Goal: Transaction & Acquisition: Book appointment/travel/reservation

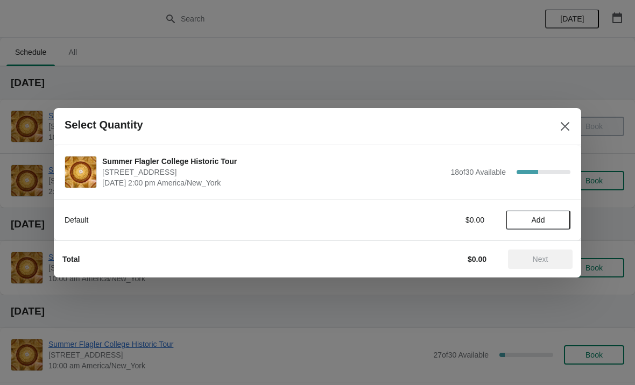
click at [552, 218] on span "Add" at bounding box center [537, 220] width 45 height 9
click at [560, 222] on icon at bounding box center [556, 219] width 11 height 11
click at [556, 260] on span "Next" at bounding box center [539, 259] width 47 height 9
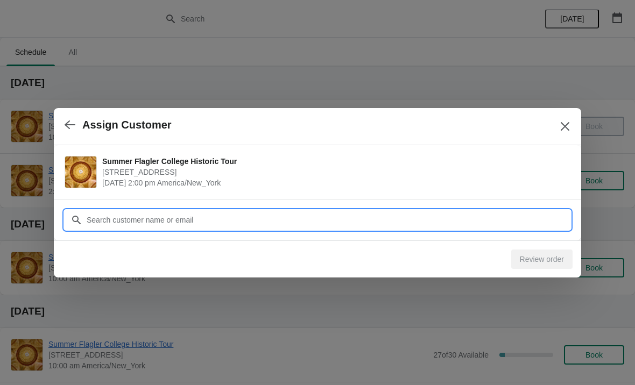
click at [465, 217] on input "Customer" at bounding box center [328, 219] width 484 height 19
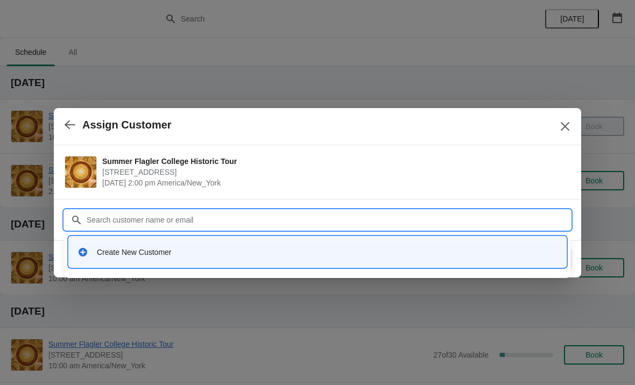
click at [383, 254] on div "Create New Customer" at bounding box center [327, 252] width 460 height 11
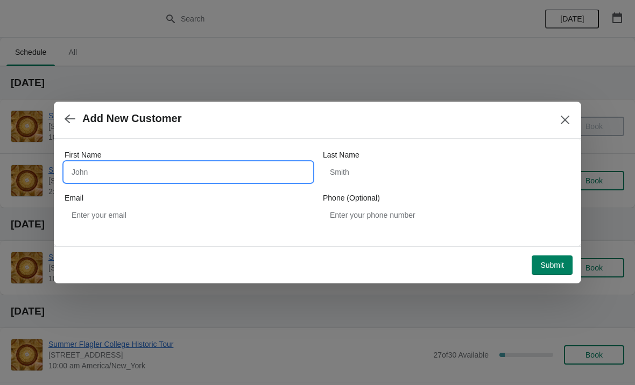
click at [261, 165] on input "First Name" at bounding box center [188, 171] width 247 height 19
type input "[PERSON_NAME]"
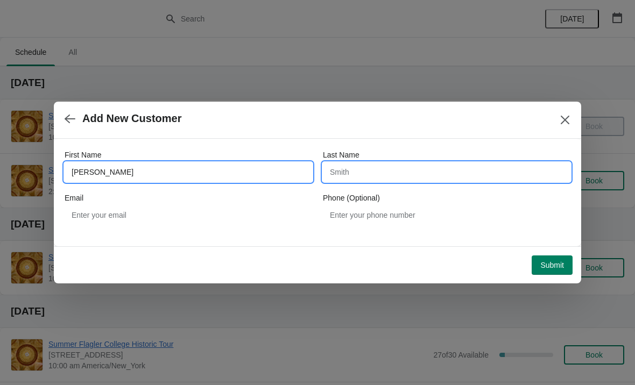
click at [439, 174] on input "Last Name" at bounding box center [446, 171] width 247 height 19
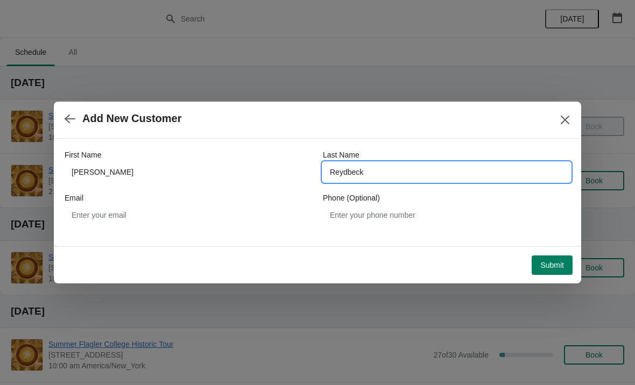
type input "Reydbeck"
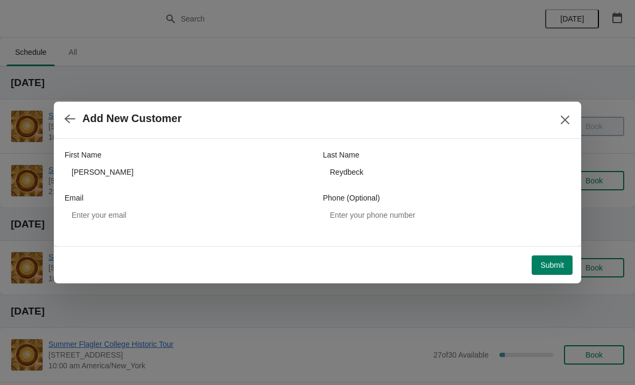
click at [549, 270] on button "Submit" at bounding box center [551, 264] width 41 height 19
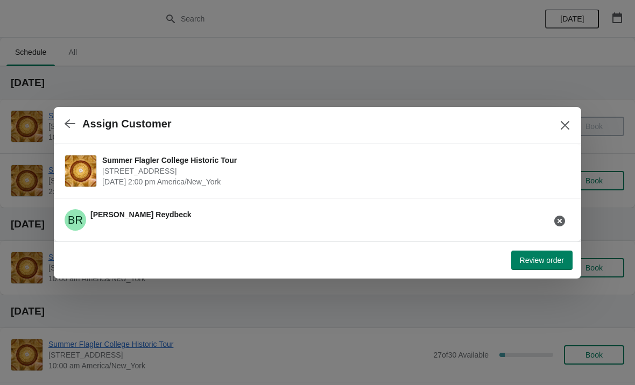
click at [544, 264] on span "Review order" at bounding box center [542, 260] width 44 height 9
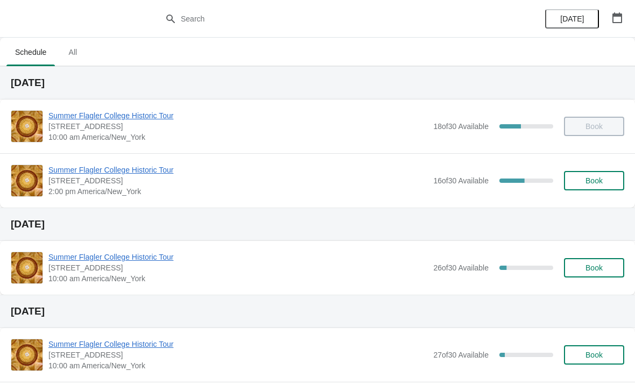
click at [129, 174] on span "Summer Flagler College Historic Tour" at bounding box center [237, 170] width 379 height 11
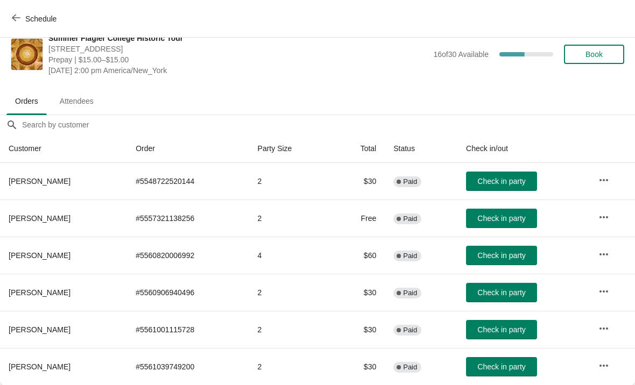
scroll to position [16, 0]
click at [517, 372] on button "Check in party" at bounding box center [501, 366] width 71 height 19
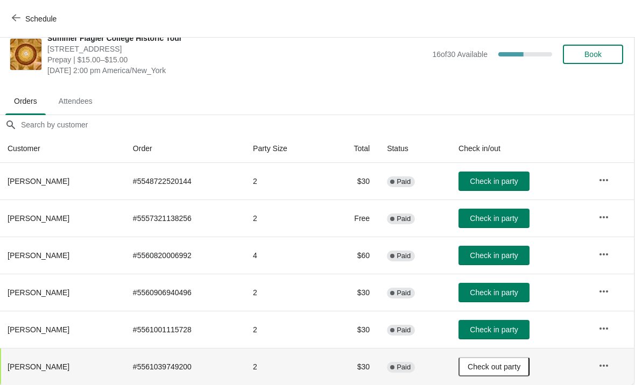
scroll to position [16, 1]
click at [496, 323] on button "Check in party" at bounding box center [494, 329] width 71 height 19
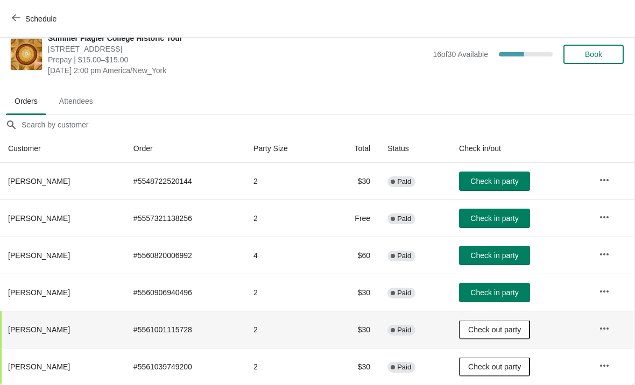
click at [508, 188] on button "Check in party" at bounding box center [494, 181] width 71 height 19
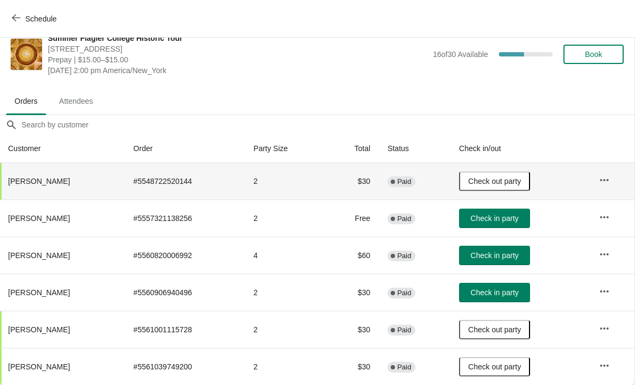
click at [504, 301] on button "Check in party" at bounding box center [494, 292] width 71 height 19
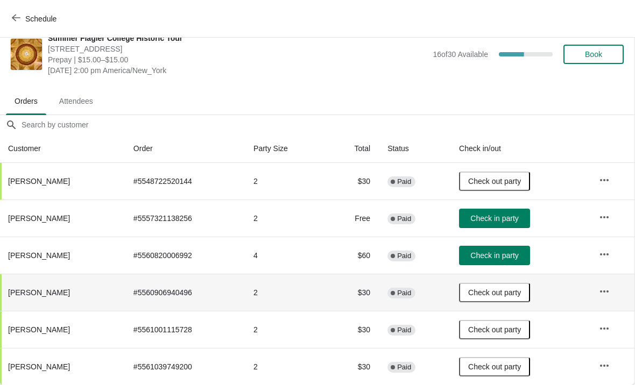
click at [500, 224] on button "Check in party" at bounding box center [494, 218] width 71 height 19
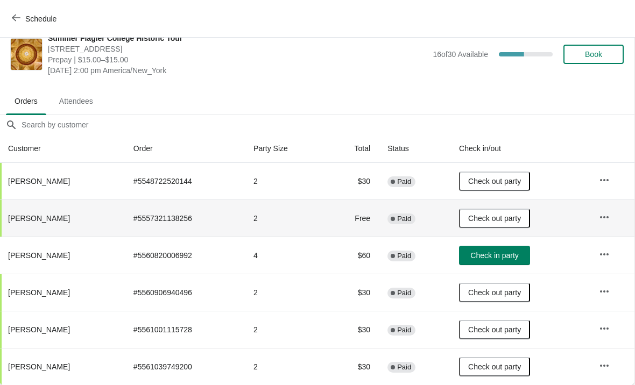
click at [518, 257] on span "Check in party" at bounding box center [494, 255] width 48 height 9
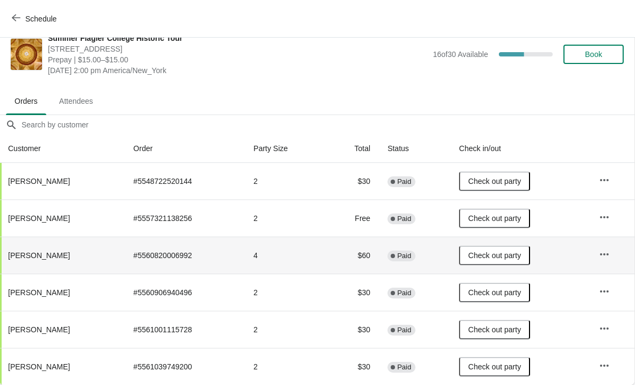
click at [600, 50] on span "Book" at bounding box center [593, 54] width 17 height 9
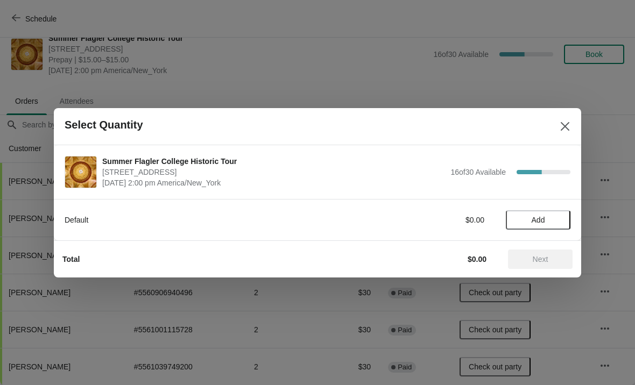
click at [546, 223] on span "Add" at bounding box center [537, 220] width 45 height 9
click at [539, 260] on span "Next" at bounding box center [540, 259] width 16 height 9
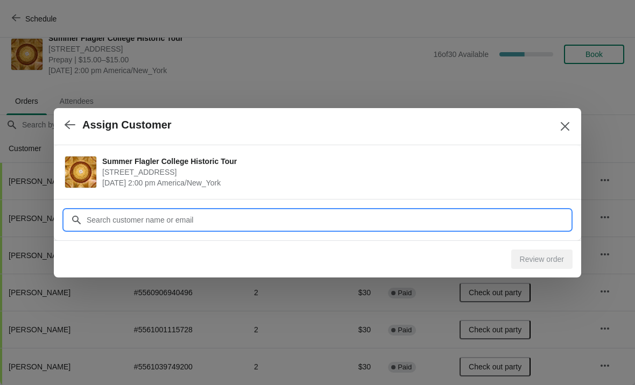
click at [408, 217] on input "Customer" at bounding box center [328, 219] width 484 height 19
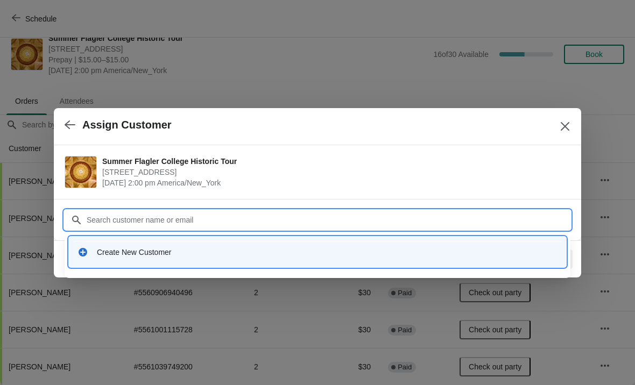
click at [303, 255] on div "Create New Customer" at bounding box center [327, 252] width 460 height 11
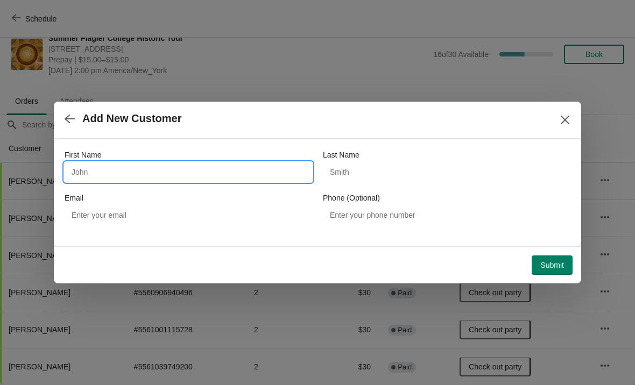
click at [239, 171] on input "First Name" at bounding box center [188, 171] width 247 height 19
type input "Dorrie"
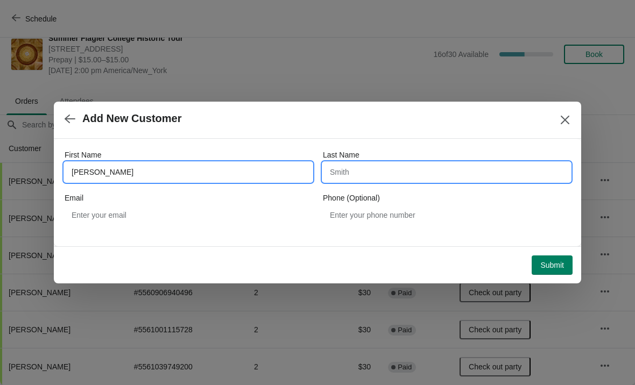
click at [468, 168] on input "Last Name" at bounding box center [446, 171] width 247 height 19
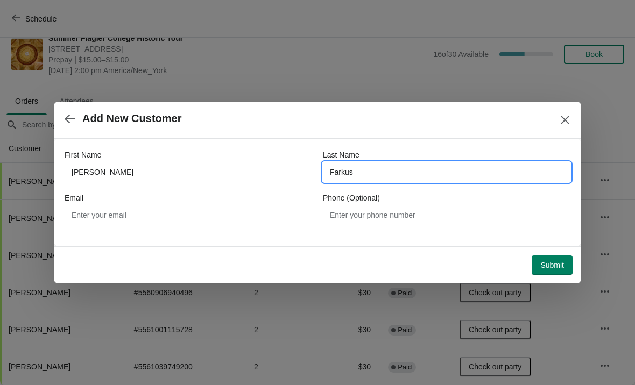
type input "Farkus"
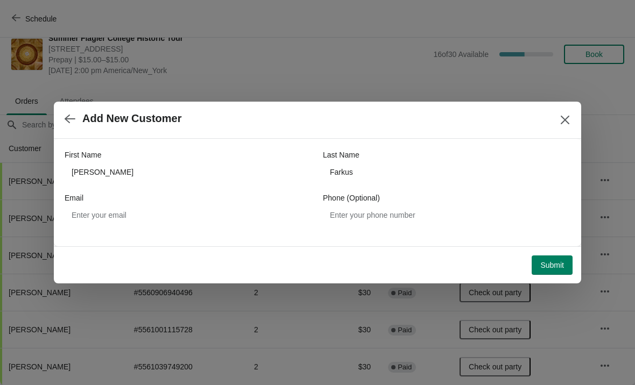
click at [553, 258] on button "Submit" at bounding box center [551, 264] width 41 height 19
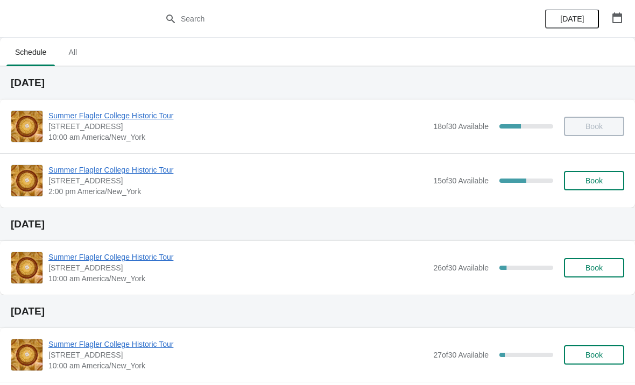
click at [600, 176] on span "Book" at bounding box center [593, 180] width 17 height 9
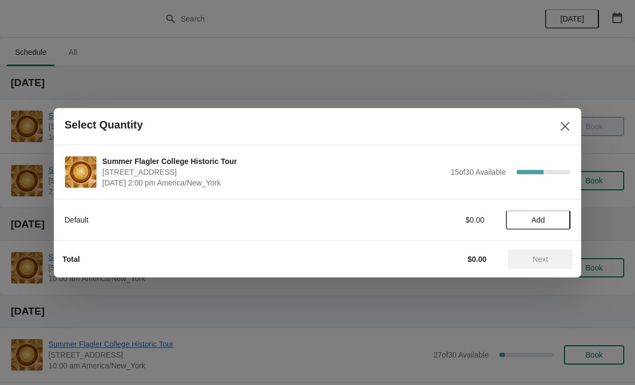
click at [543, 219] on span "Add" at bounding box center [537, 220] width 13 height 9
click at [557, 256] on span "Next" at bounding box center [539, 259] width 47 height 9
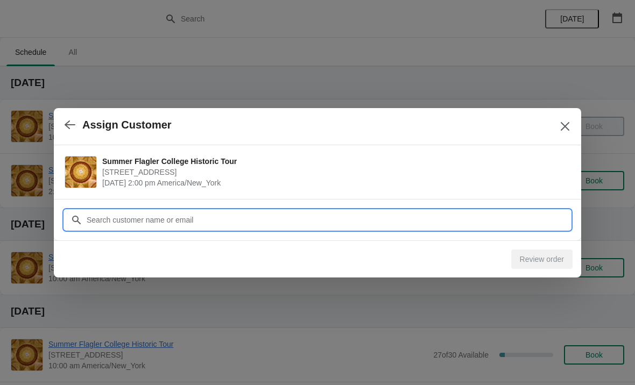
click at [473, 216] on input "Customer" at bounding box center [328, 219] width 484 height 19
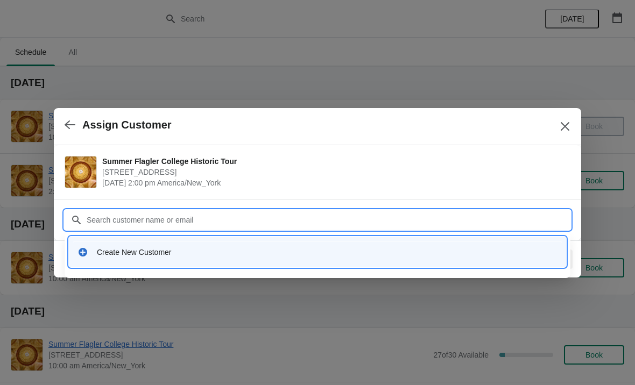
click at [254, 255] on div "Create New Customer" at bounding box center [327, 252] width 460 height 11
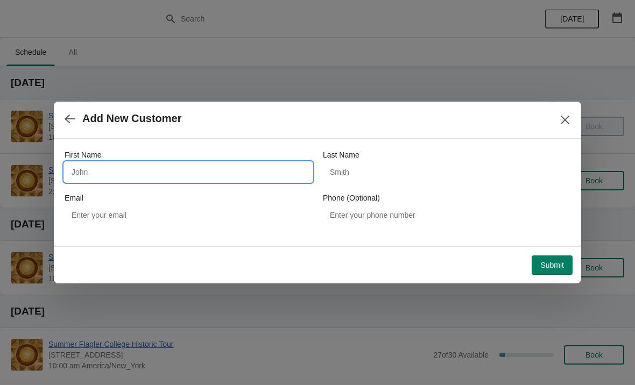
click at [182, 174] on input "First Name" at bounding box center [188, 171] width 247 height 19
type input "Betty"
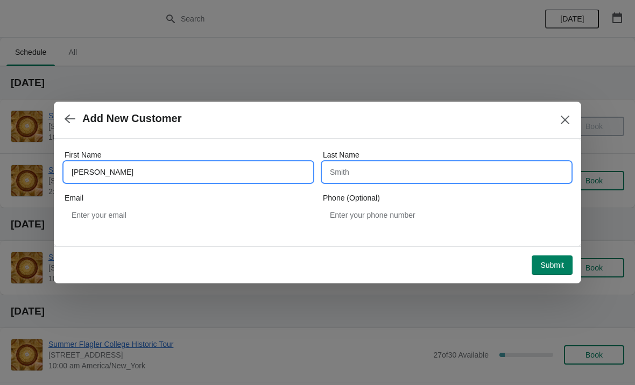
click at [436, 181] on input "Last Name" at bounding box center [446, 171] width 247 height 19
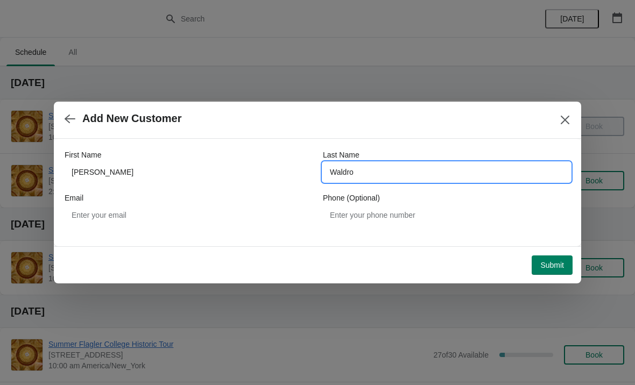
type input "Waldron"
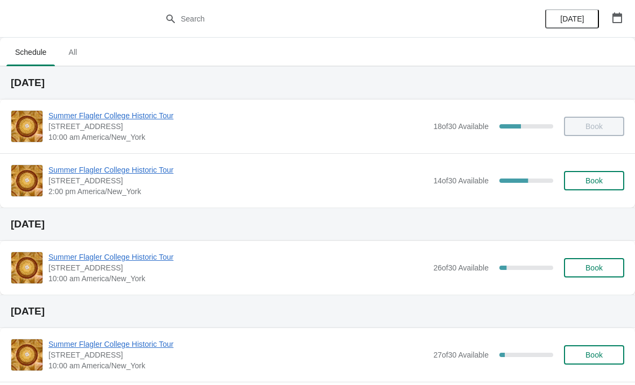
click at [579, 197] on div "Summer Flagler College Historic Tour [STREET_ADDRESS][PERSON_NAME] 2:00 pm [GEO…" at bounding box center [317, 180] width 635 height 54
click at [600, 175] on button "Book" at bounding box center [594, 180] width 60 height 19
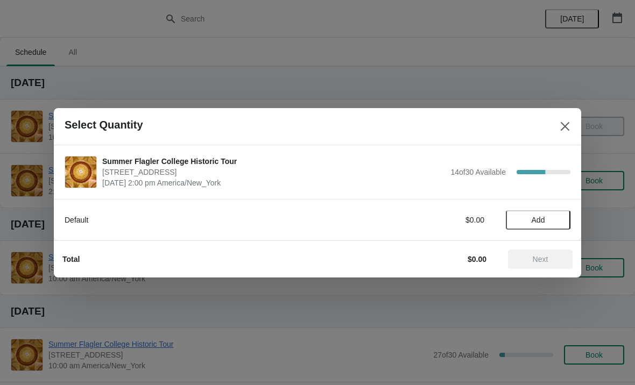
click at [547, 220] on span "Add" at bounding box center [537, 220] width 45 height 9
click at [551, 225] on icon at bounding box center [556, 219] width 11 height 11
click at [508, 218] on div "2" at bounding box center [538, 219] width 65 height 11
click at [511, 225] on div "2" at bounding box center [538, 219] width 65 height 11
click at [520, 222] on icon at bounding box center [519, 219] width 11 height 11
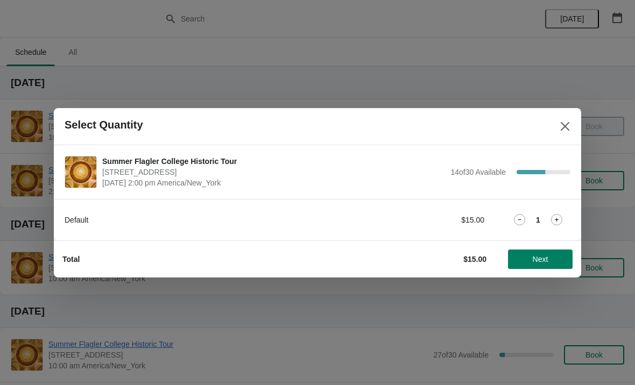
click at [550, 260] on span "Next" at bounding box center [539, 259] width 47 height 9
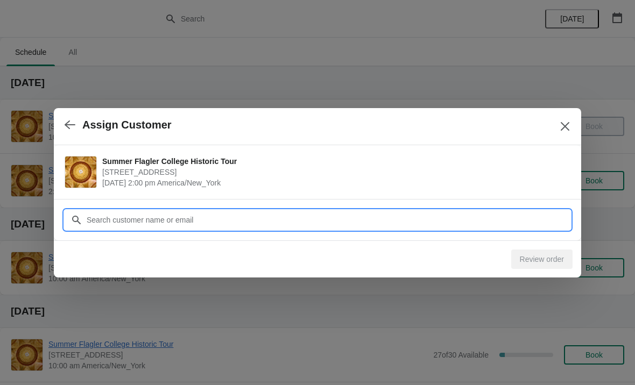
click at [451, 212] on input "Customer" at bounding box center [328, 219] width 484 height 19
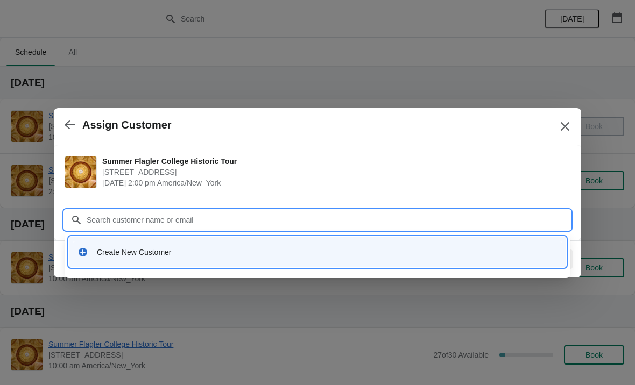
click at [274, 254] on div "Create New Customer" at bounding box center [327, 252] width 460 height 11
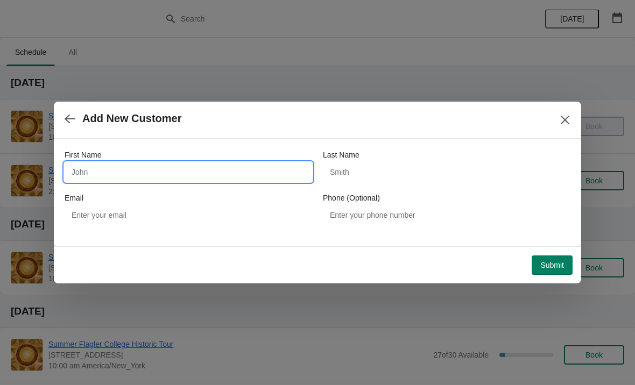
click at [255, 166] on input "First Name" at bounding box center [188, 171] width 247 height 19
type input "Regina"
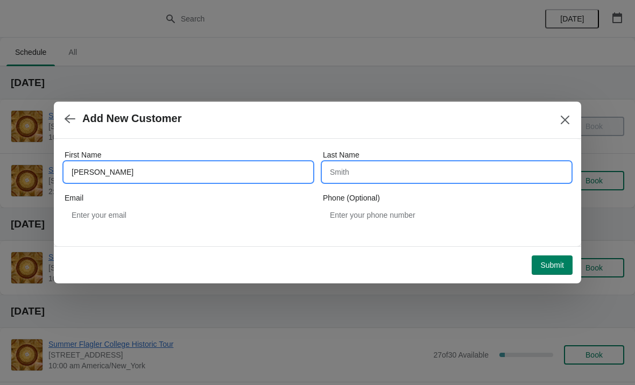
click at [457, 167] on input "Last Name" at bounding box center [446, 171] width 247 height 19
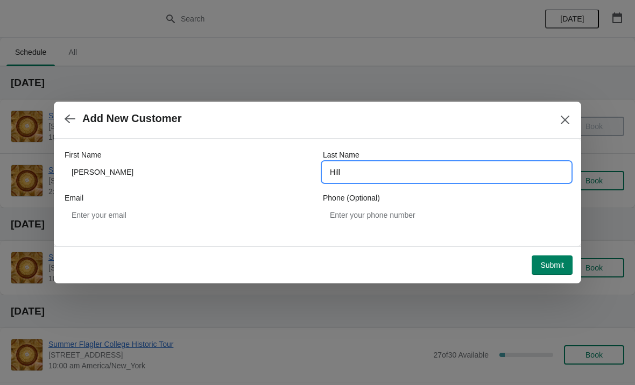
type input "Hill"
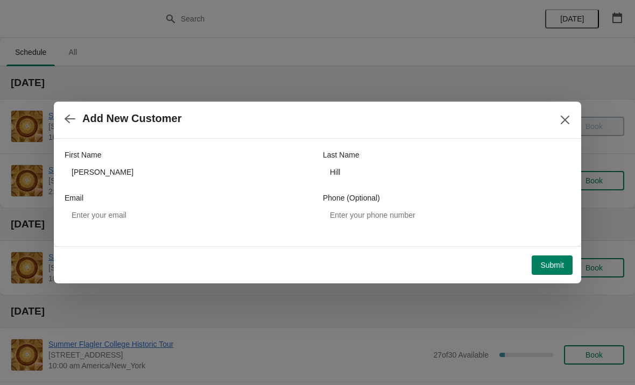
click at [548, 266] on span "Submit" at bounding box center [552, 265] width 24 height 9
